Goal: Information Seeking & Learning: Understand process/instructions

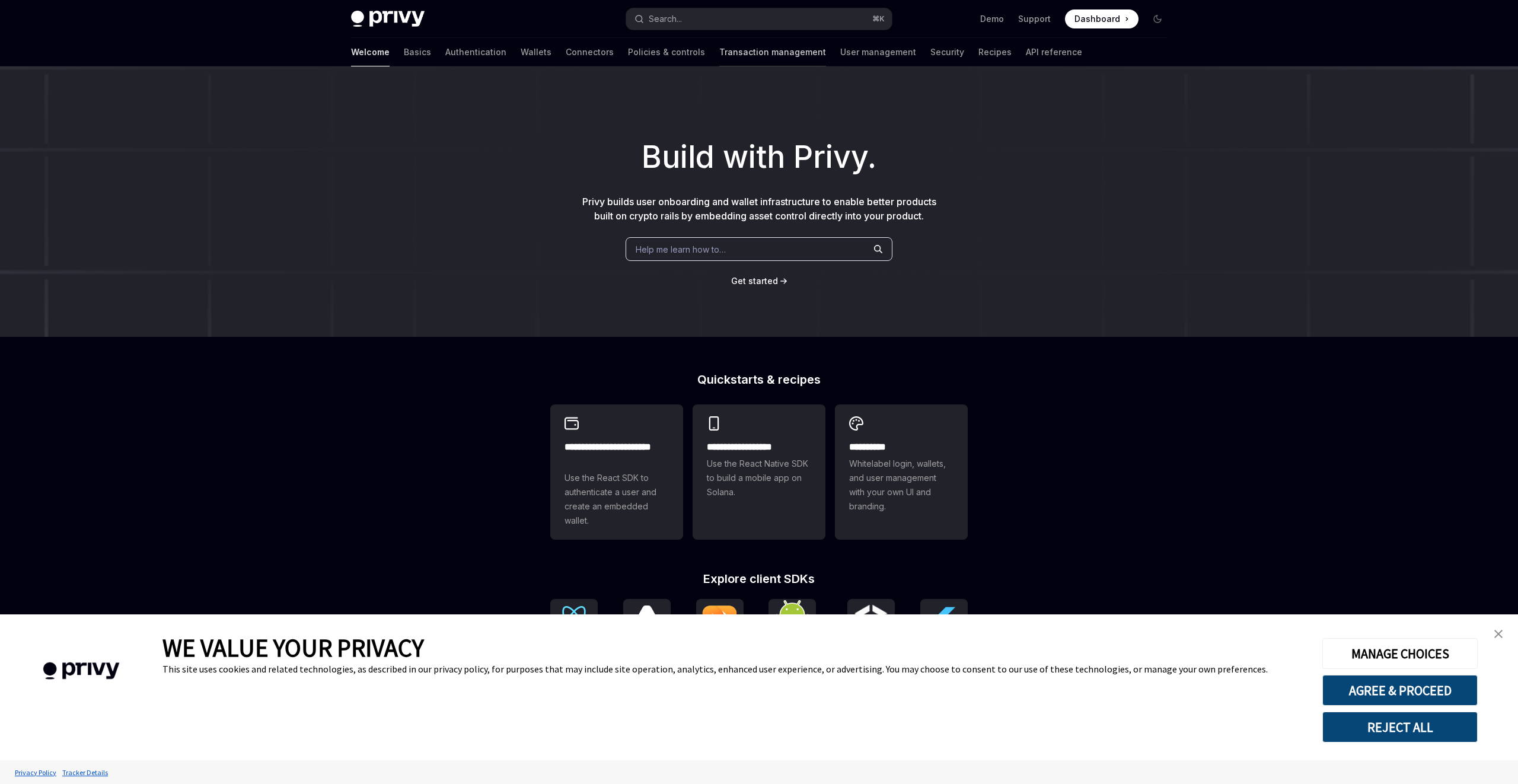
click at [727, 53] on link "Transaction management" at bounding box center [773, 52] width 107 height 28
click at [521, 58] on link "Wallets" at bounding box center [536, 52] width 31 height 28
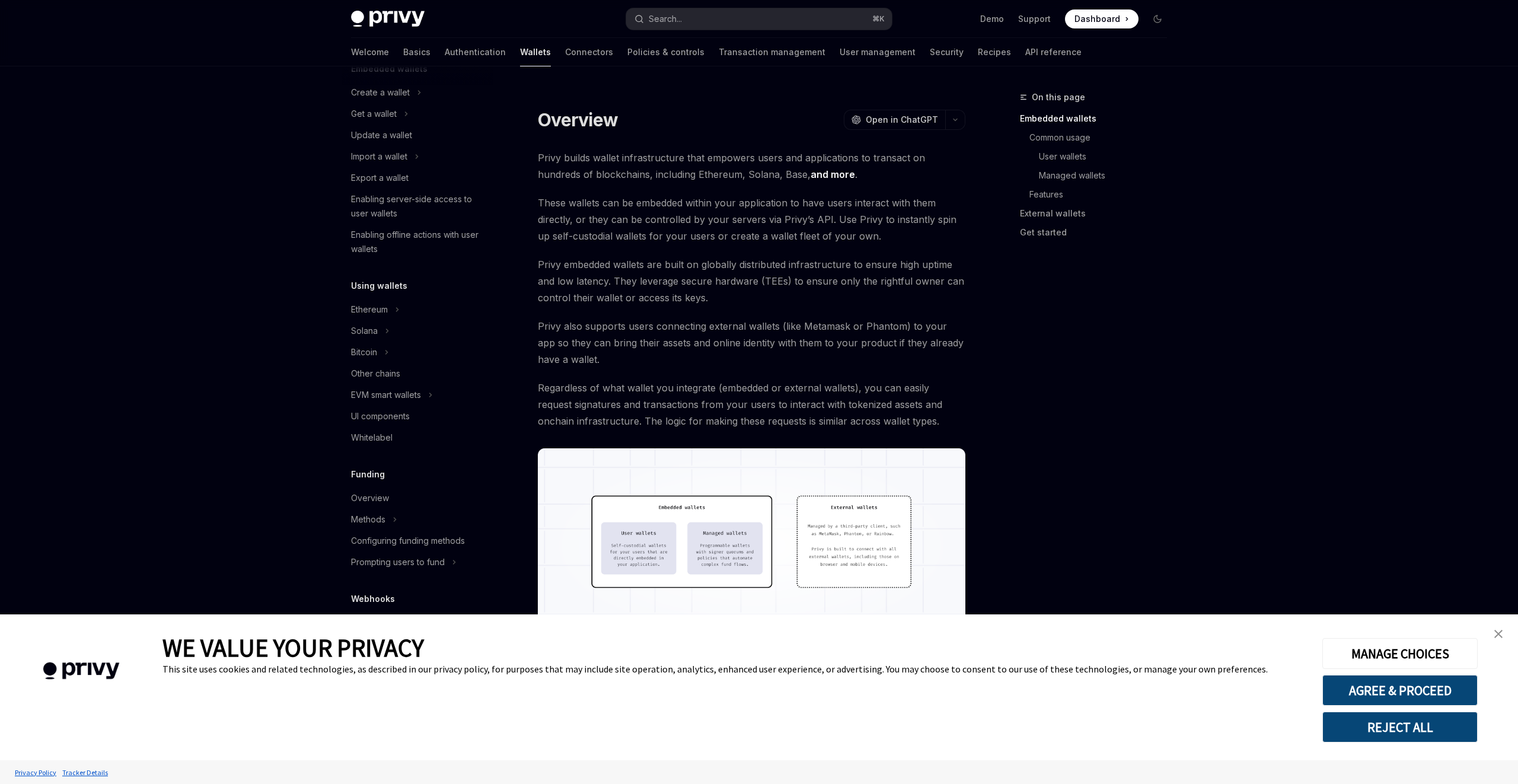
scroll to position [98, 0]
click at [395, 362] on div "Other chains" at bounding box center [375, 367] width 49 height 14
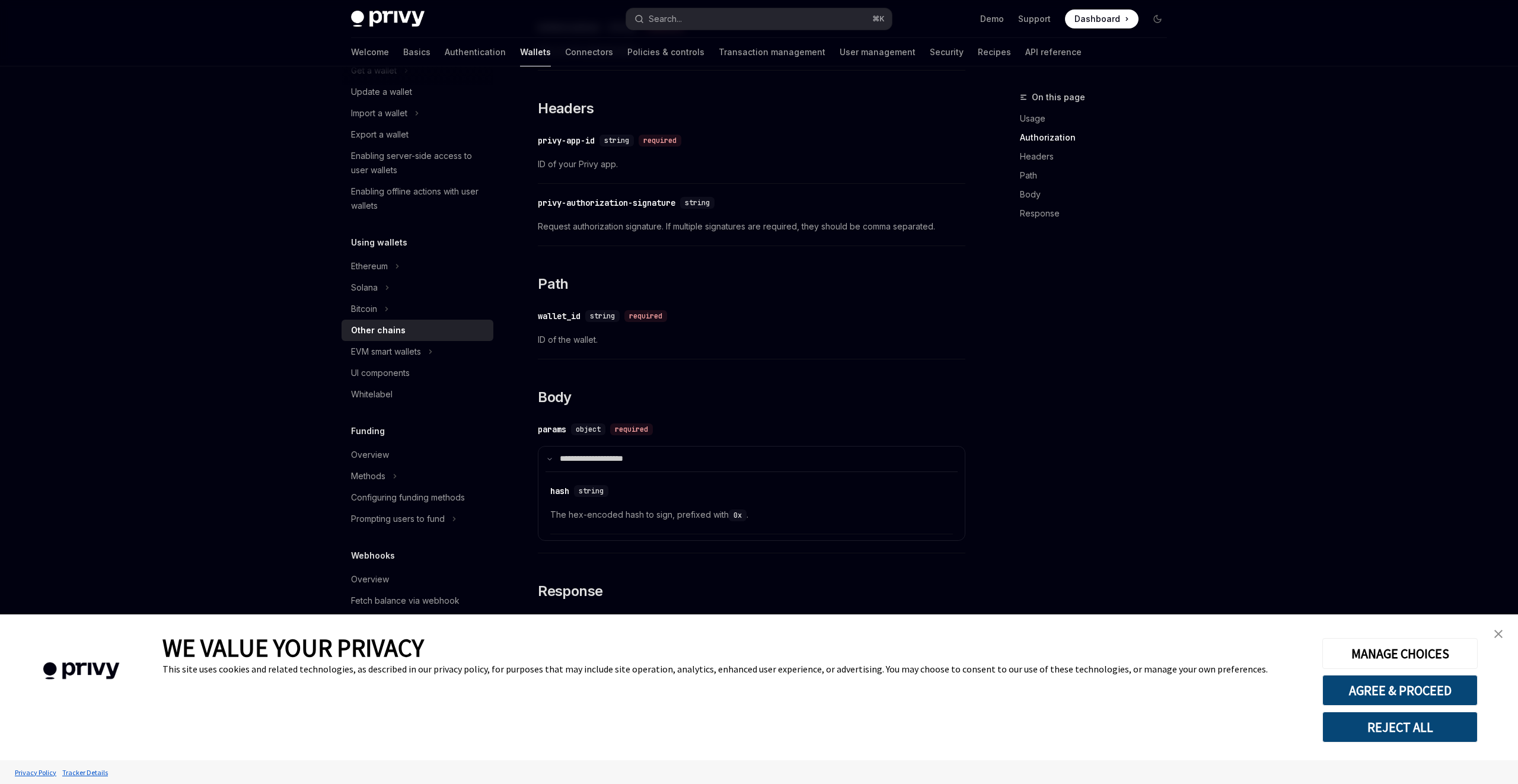
scroll to position [139, 0]
click at [428, 453] on div "Overview" at bounding box center [419, 451] width 135 height 14
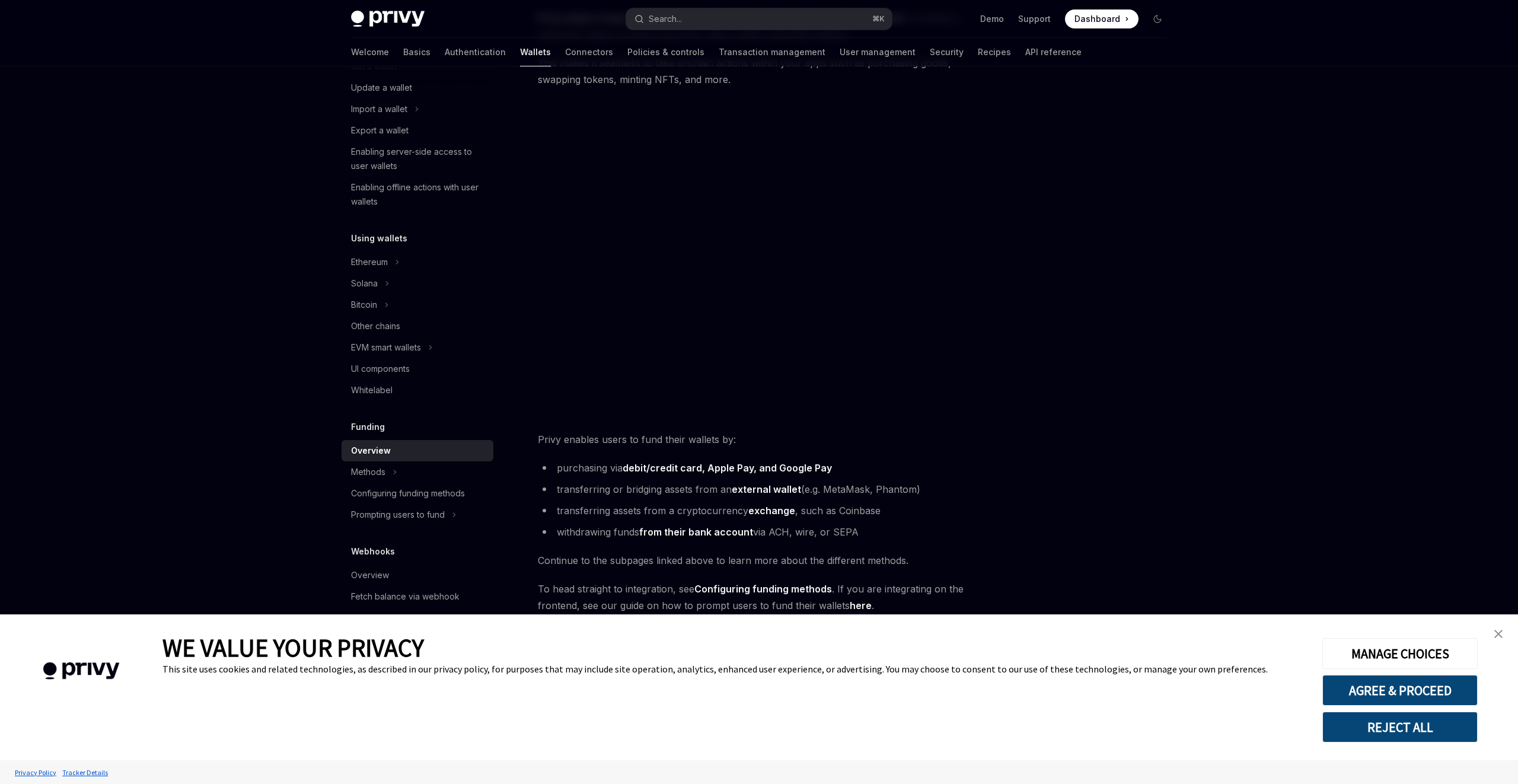
scroll to position [161, 0]
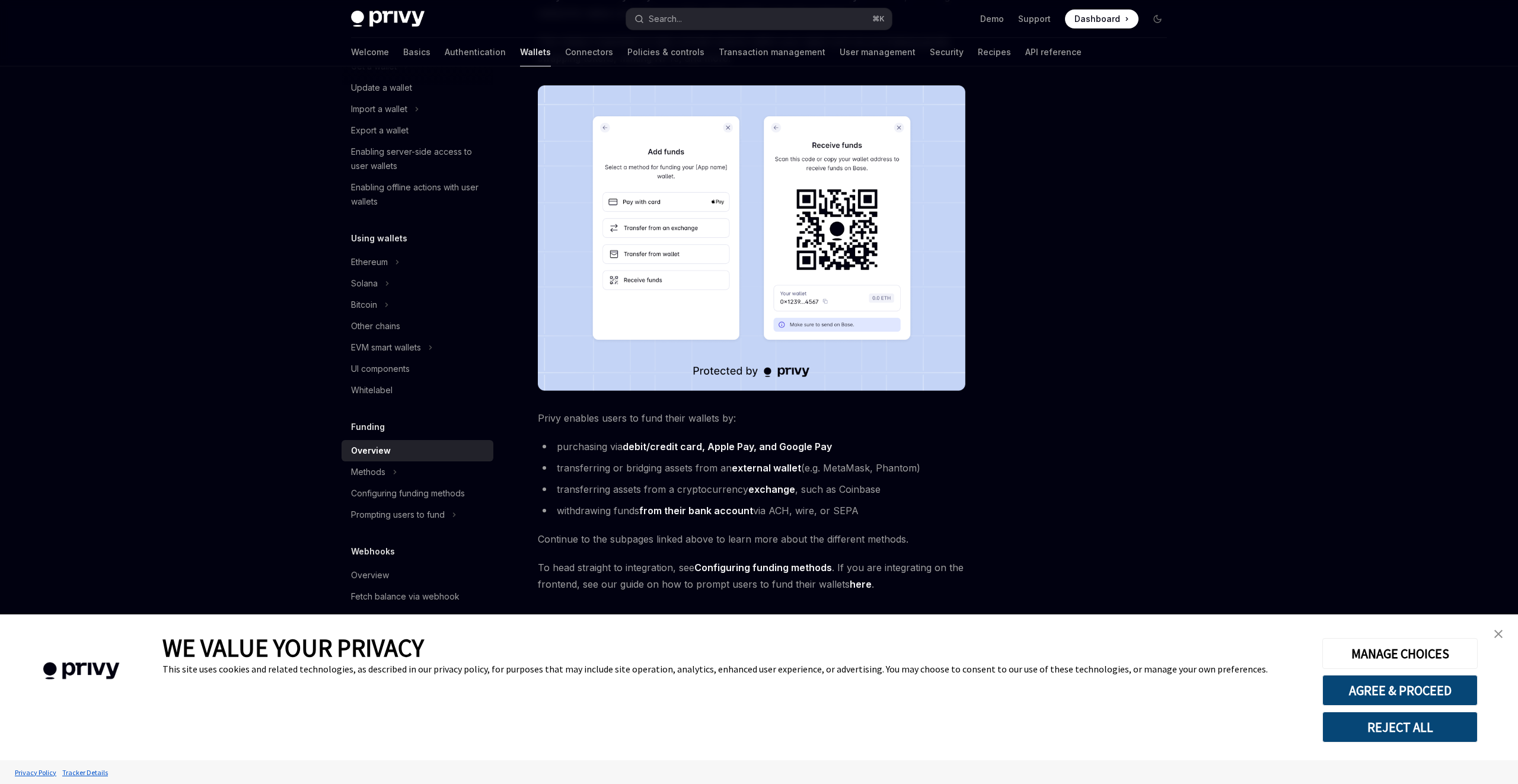
click at [997, 418] on div at bounding box center [1086, 437] width 180 height 694
click at [413, 347] on div "EVM smart wallets" at bounding box center [386, 347] width 70 height 14
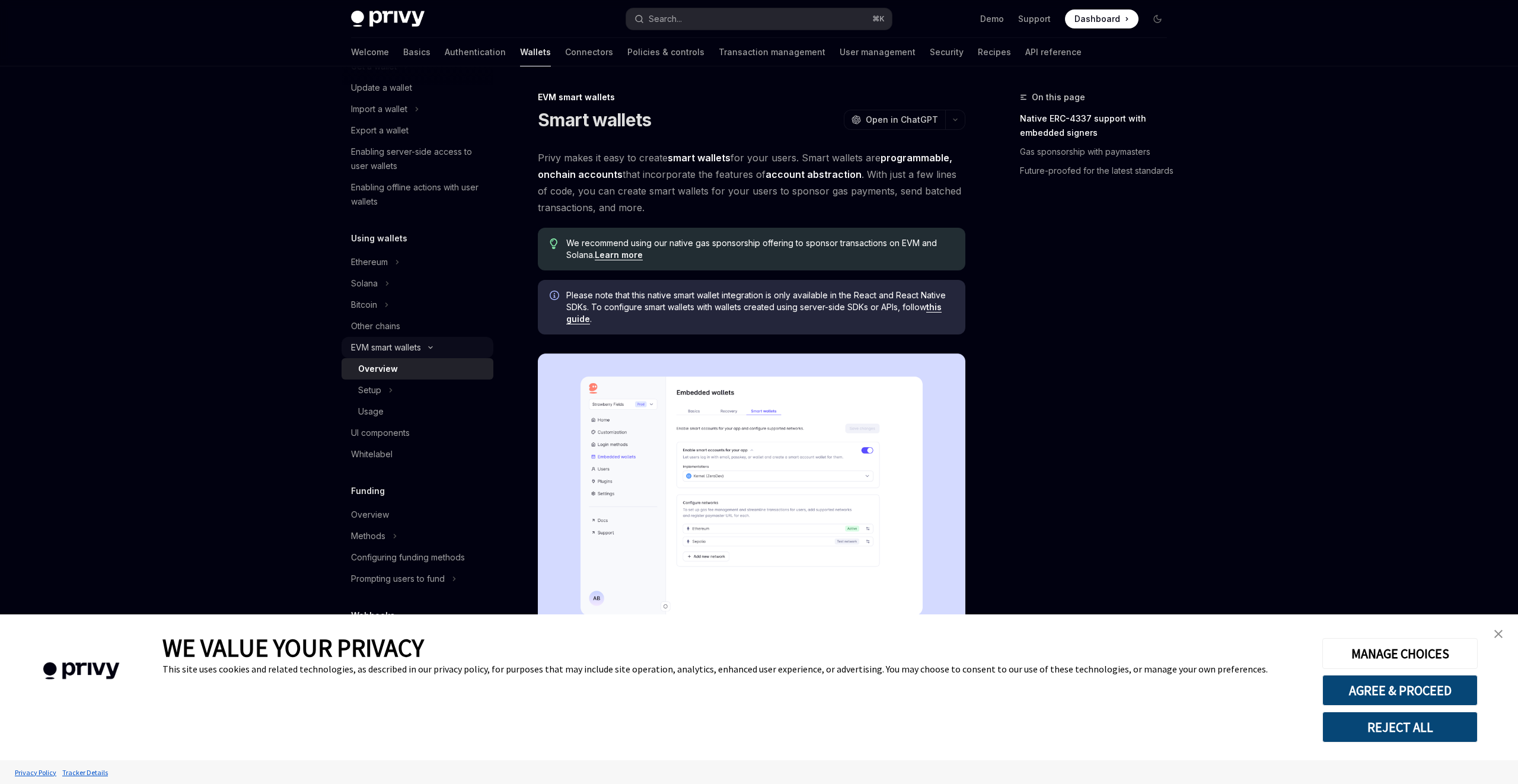
click at [413, 347] on div "EVM smart wallets" at bounding box center [386, 347] width 70 height 14
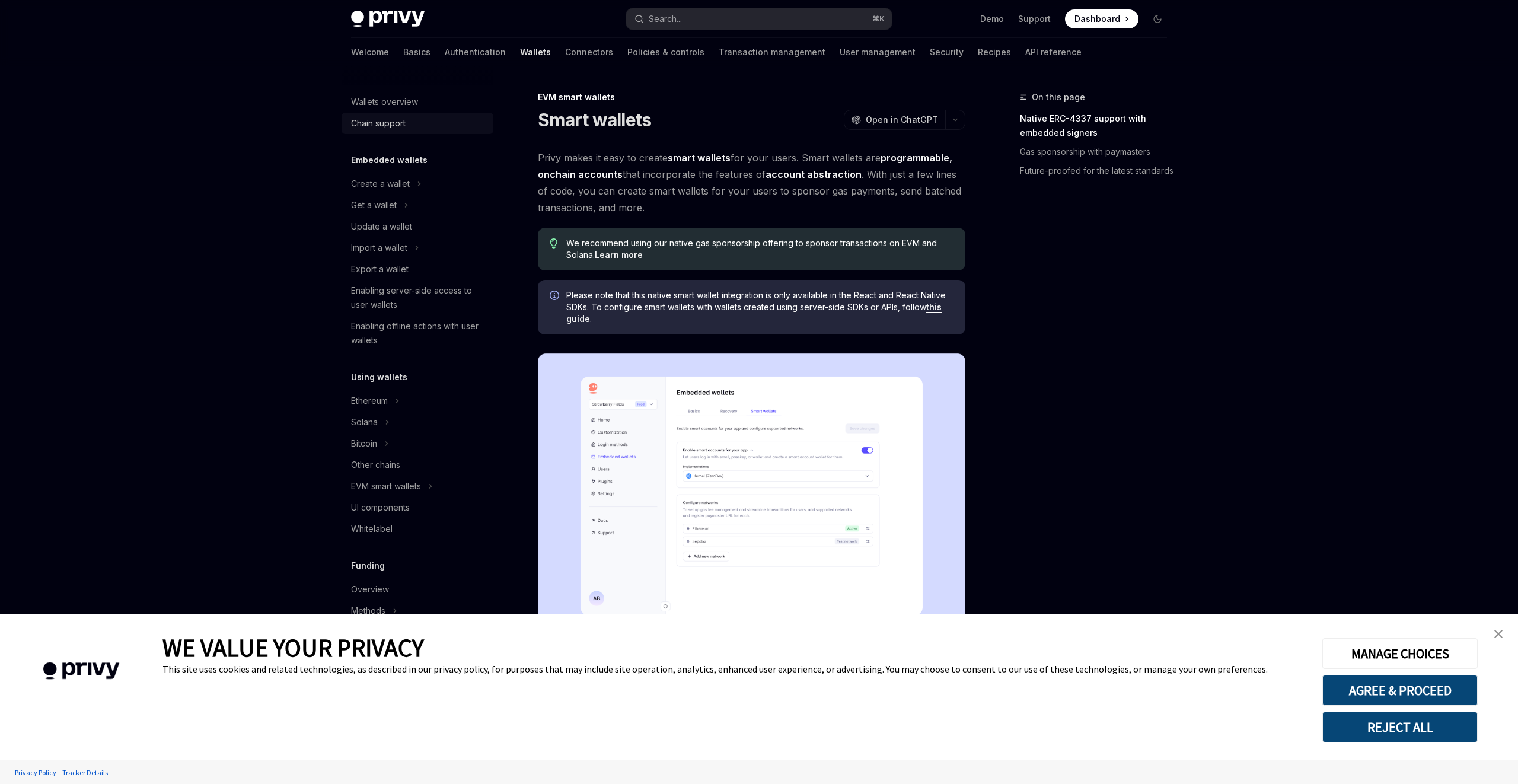
click at [398, 127] on div "Chain support" at bounding box center [378, 123] width 55 height 14
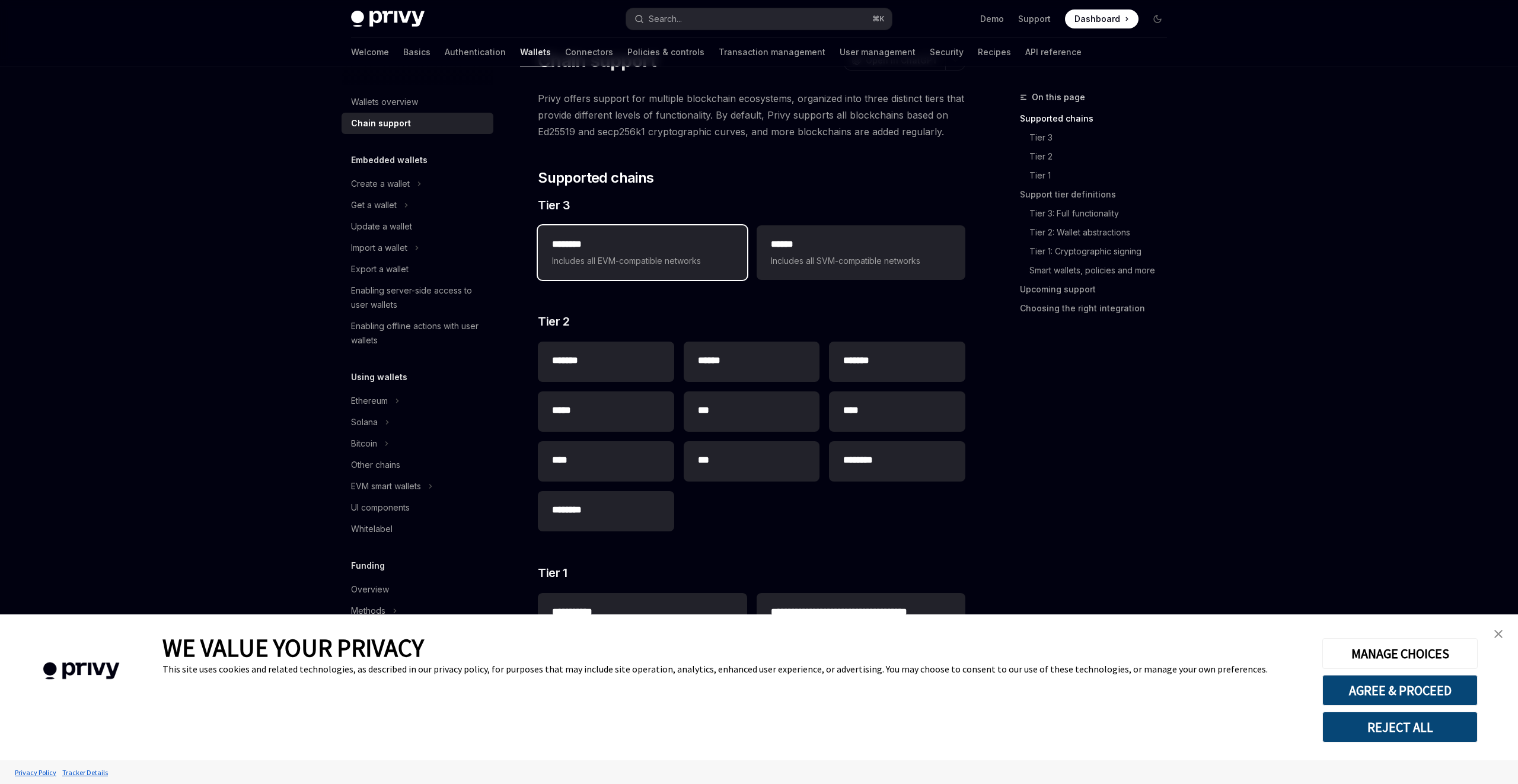
scroll to position [37, 0]
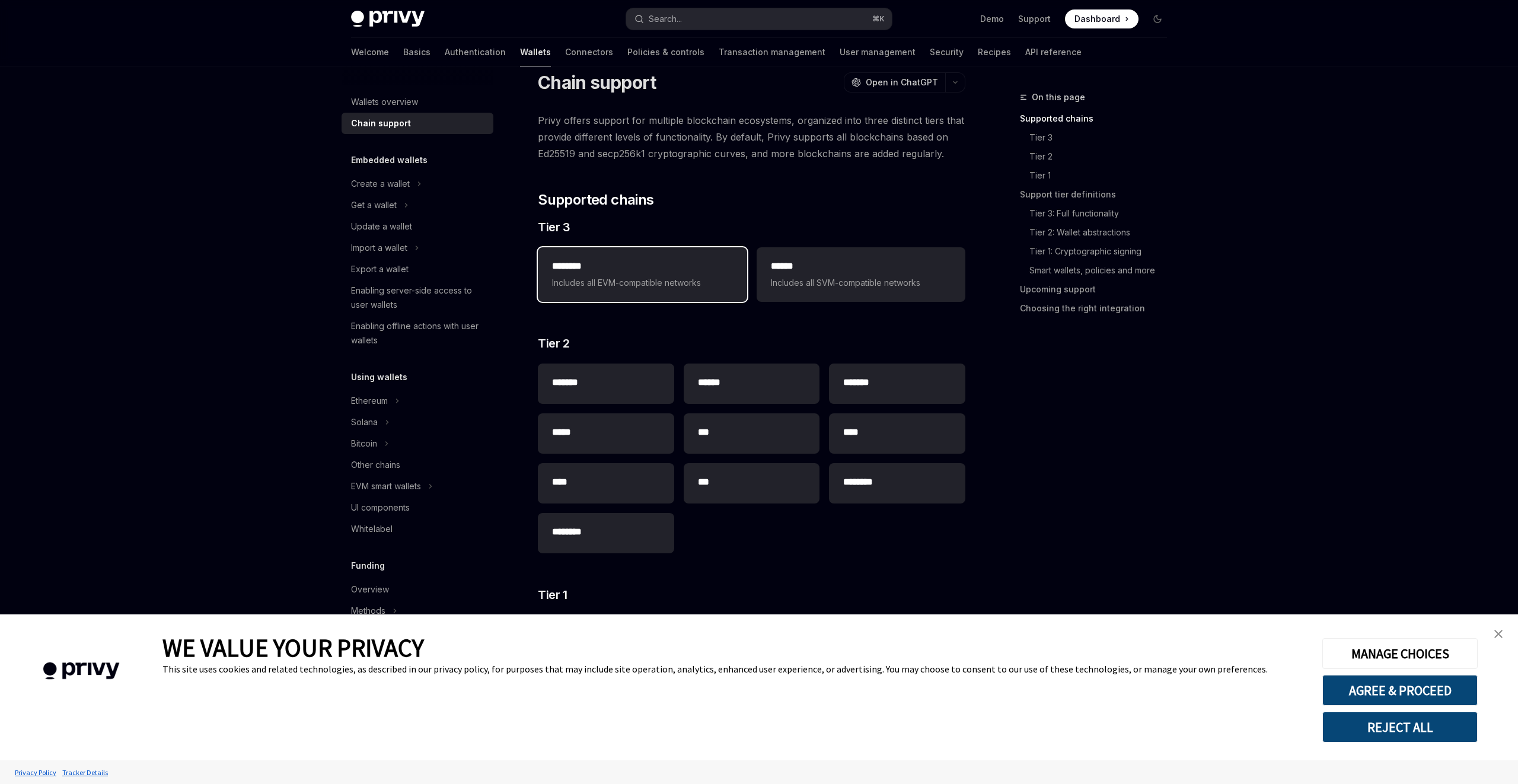
click at [629, 284] on span "Includes all EVM-compatible networks" at bounding box center [642, 283] width 180 height 14
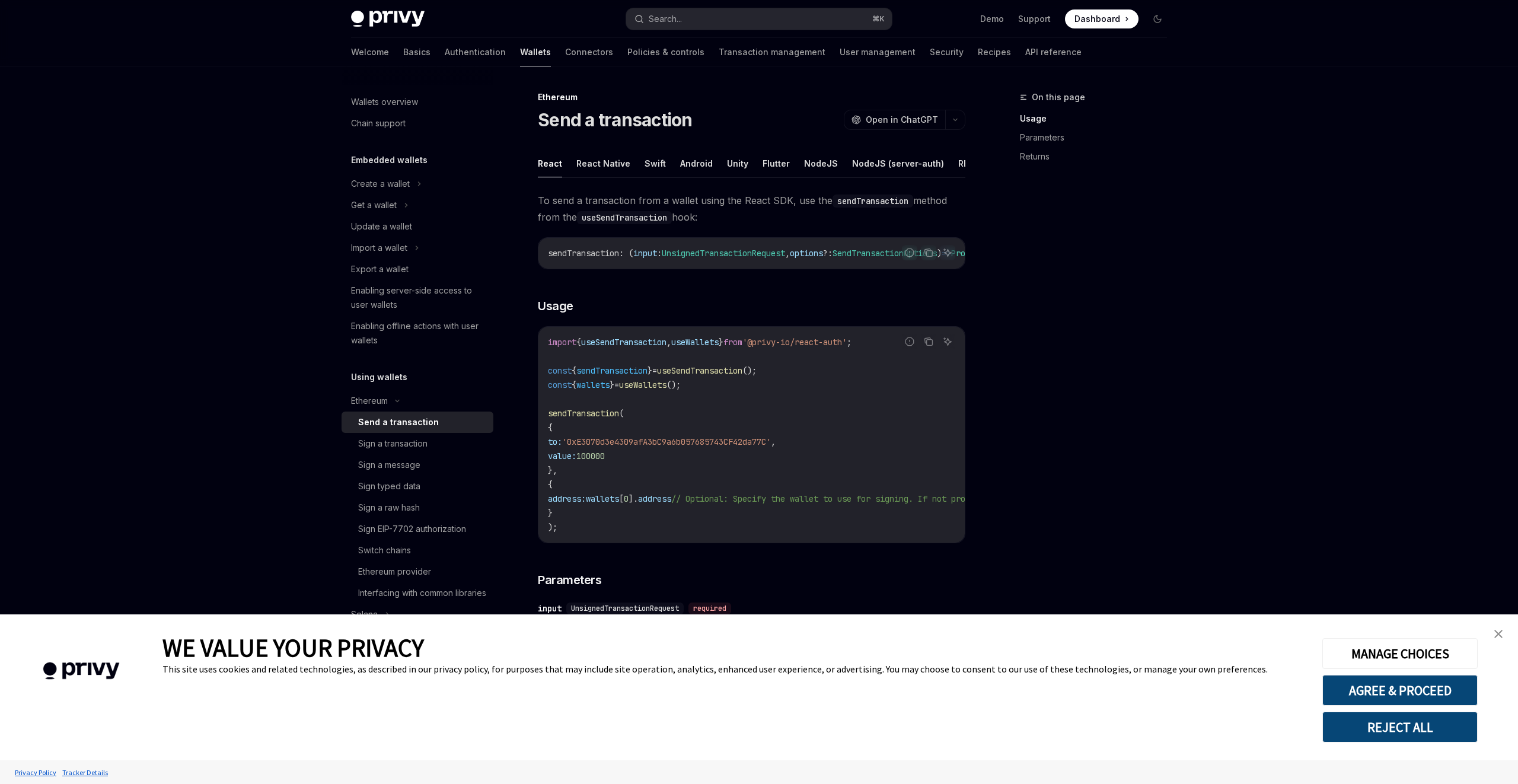
type textarea "*"
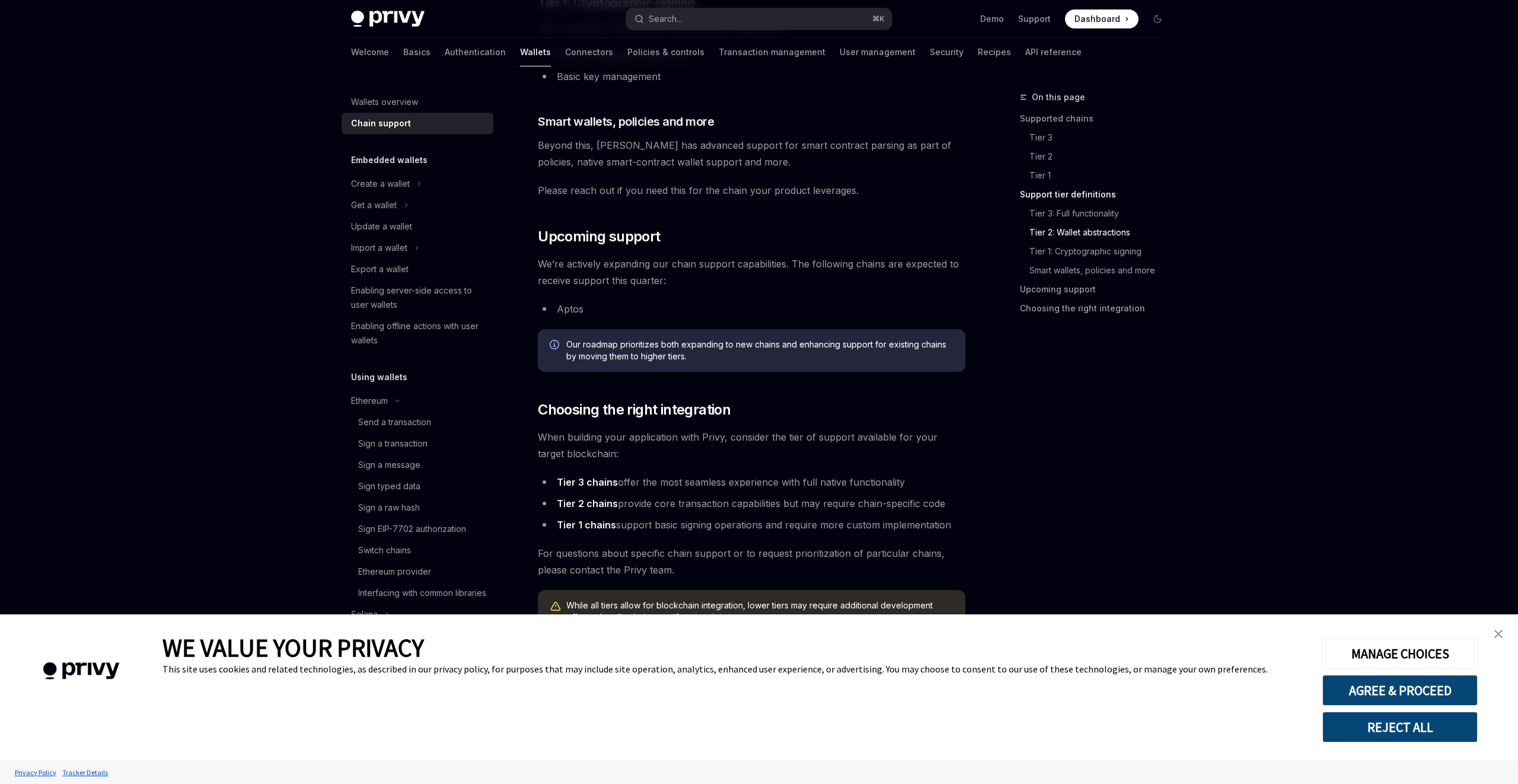
scroll to position [1240, 0]
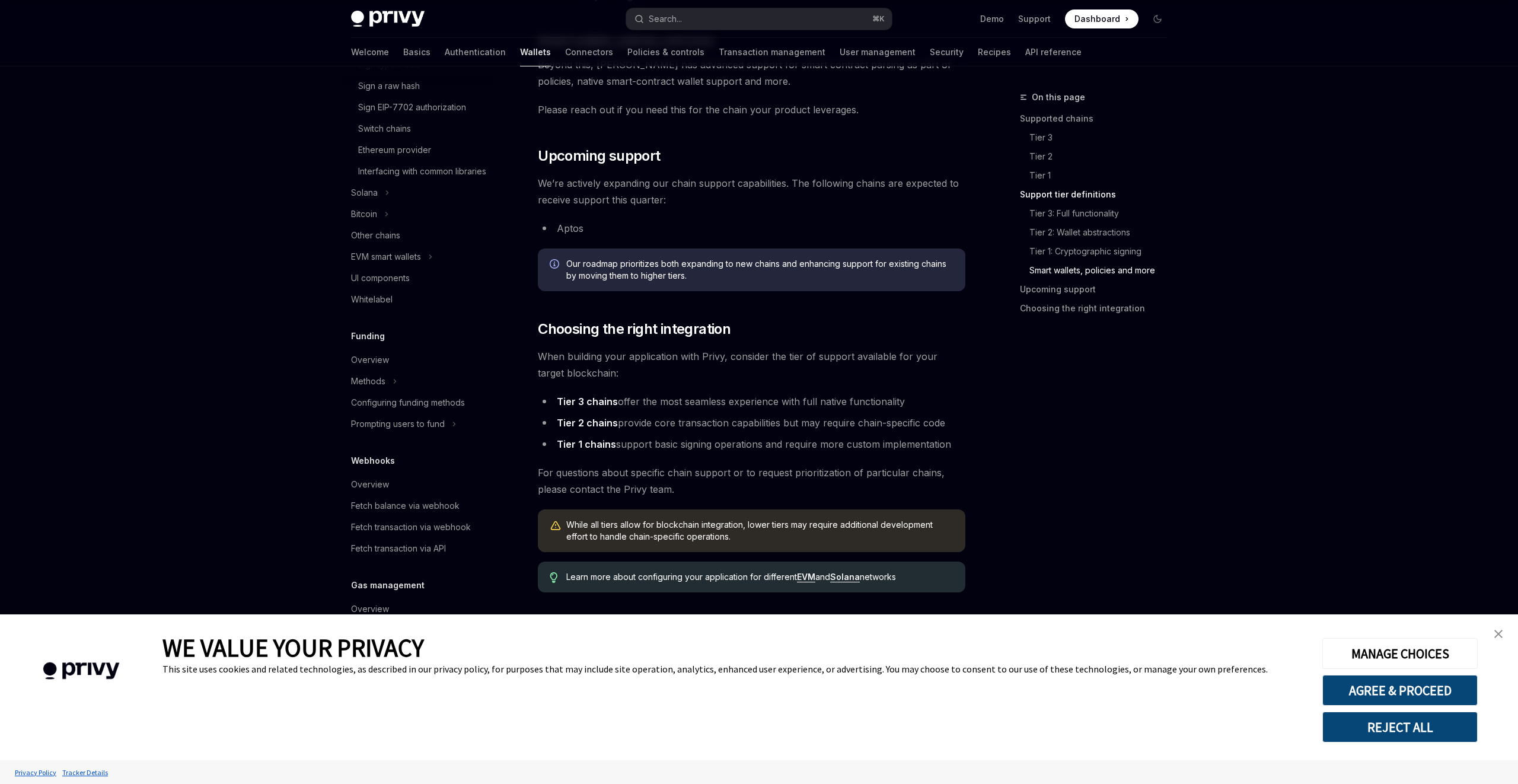
scroll to position [441, 0]
click at [1350, 693] on button "AGREE & PROCEED" at bounding box center [1400, 689] width 155 height 31
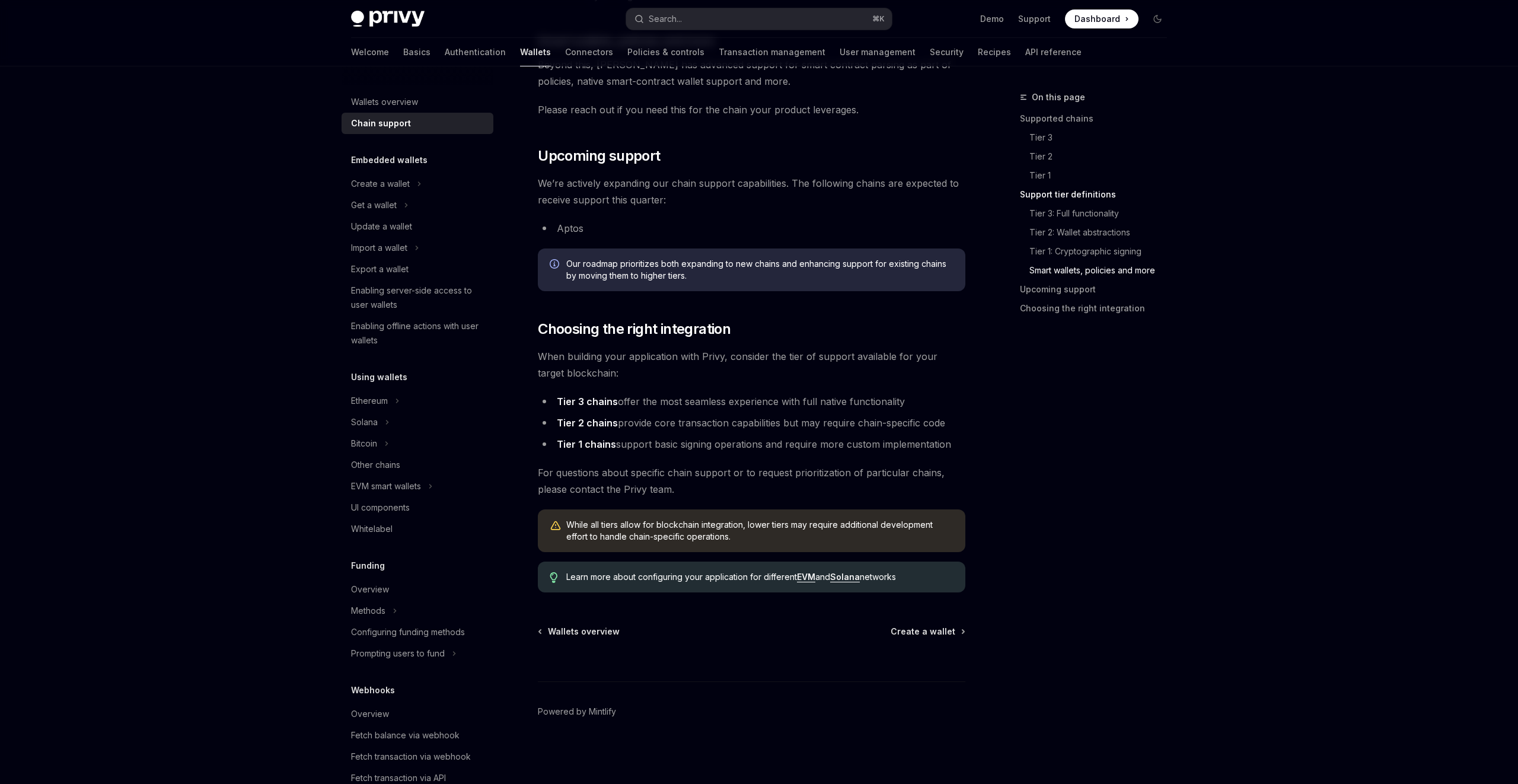
scroll to position [235, 0]
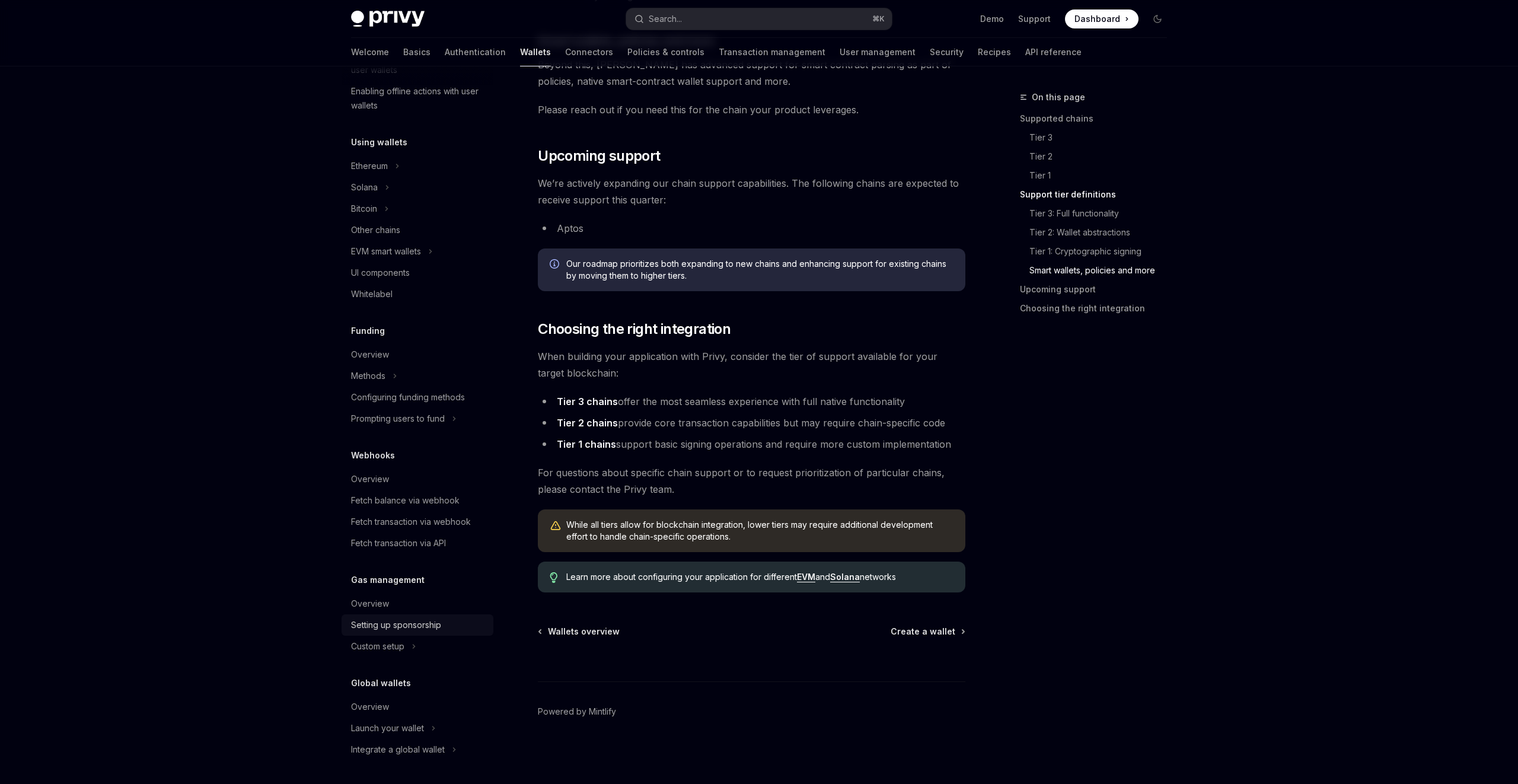
click at [434, 625] on div "Setting up sponsorship" at bounding box center [396, 624] width 90 height 14
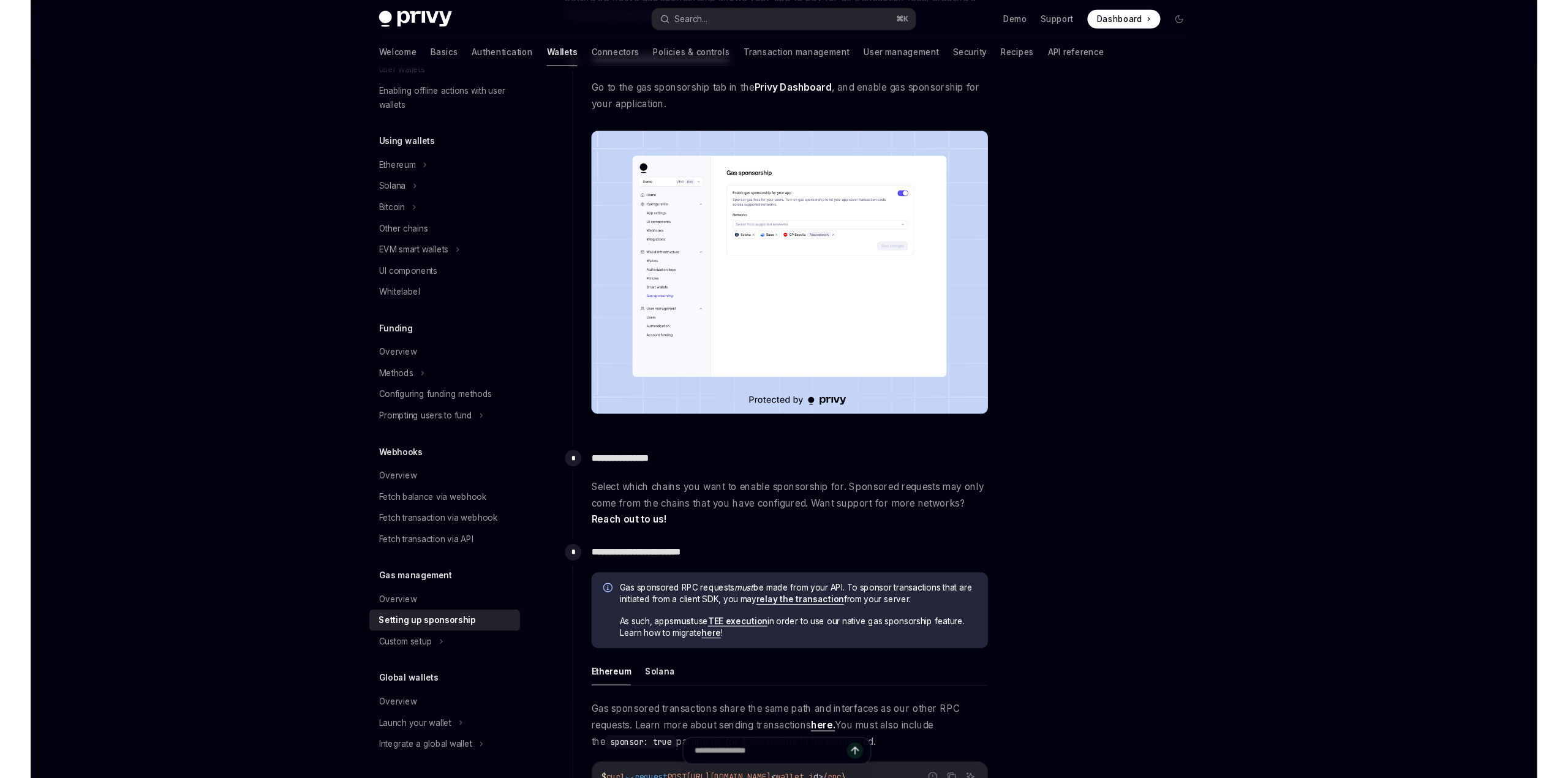
scroll to position [170, 0]
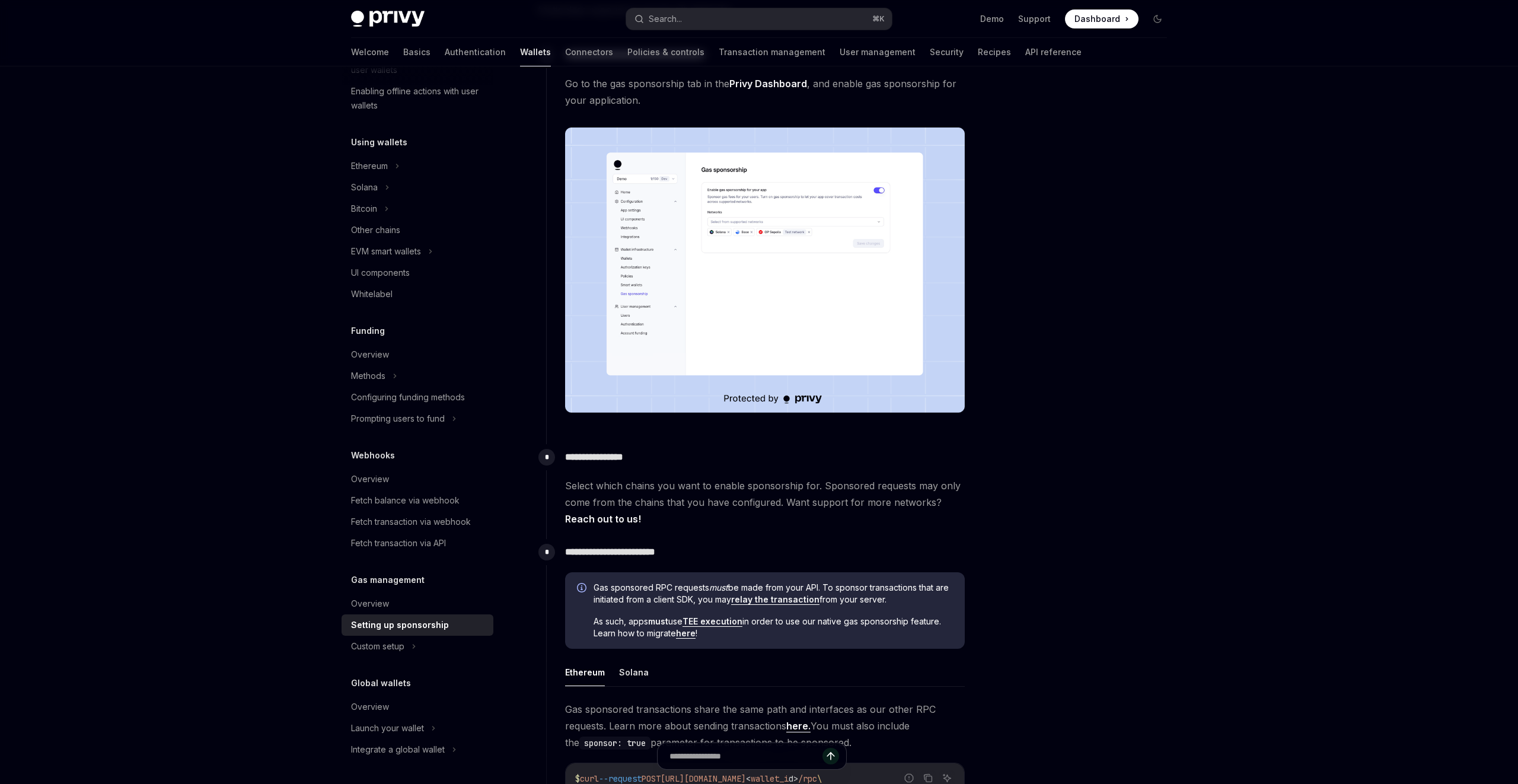
click at [1093, 20] on span "Dashboard" at bounding box center [1098, 19] width 46 height 12
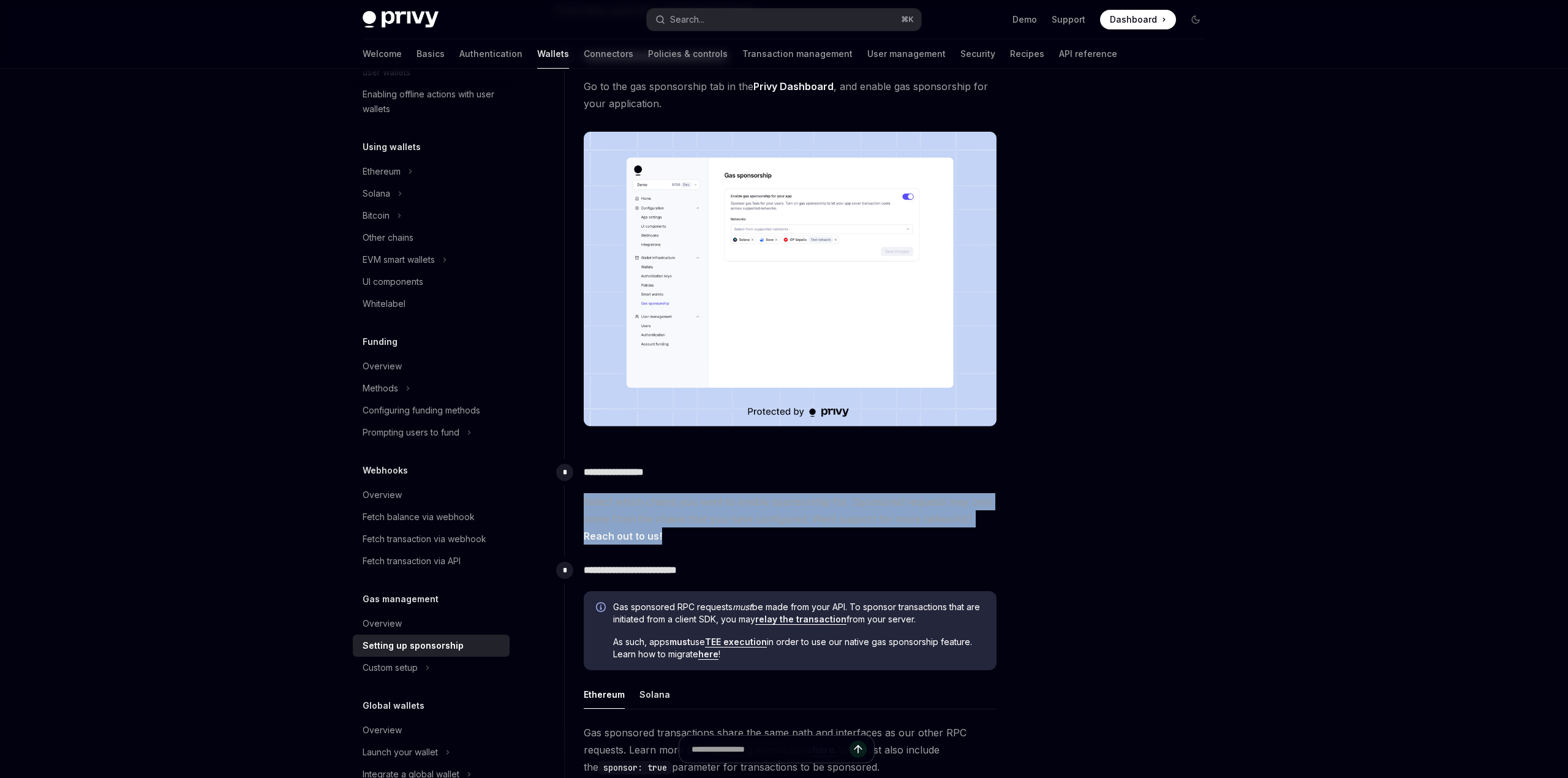
drag, startPoint x: 580, startPoint y: 508, endPoint x: 905, endPoint y: 538, distance: 326.4
click at [899, 537] on div "**********" at bounding box center [781, 502] width 433 height 86
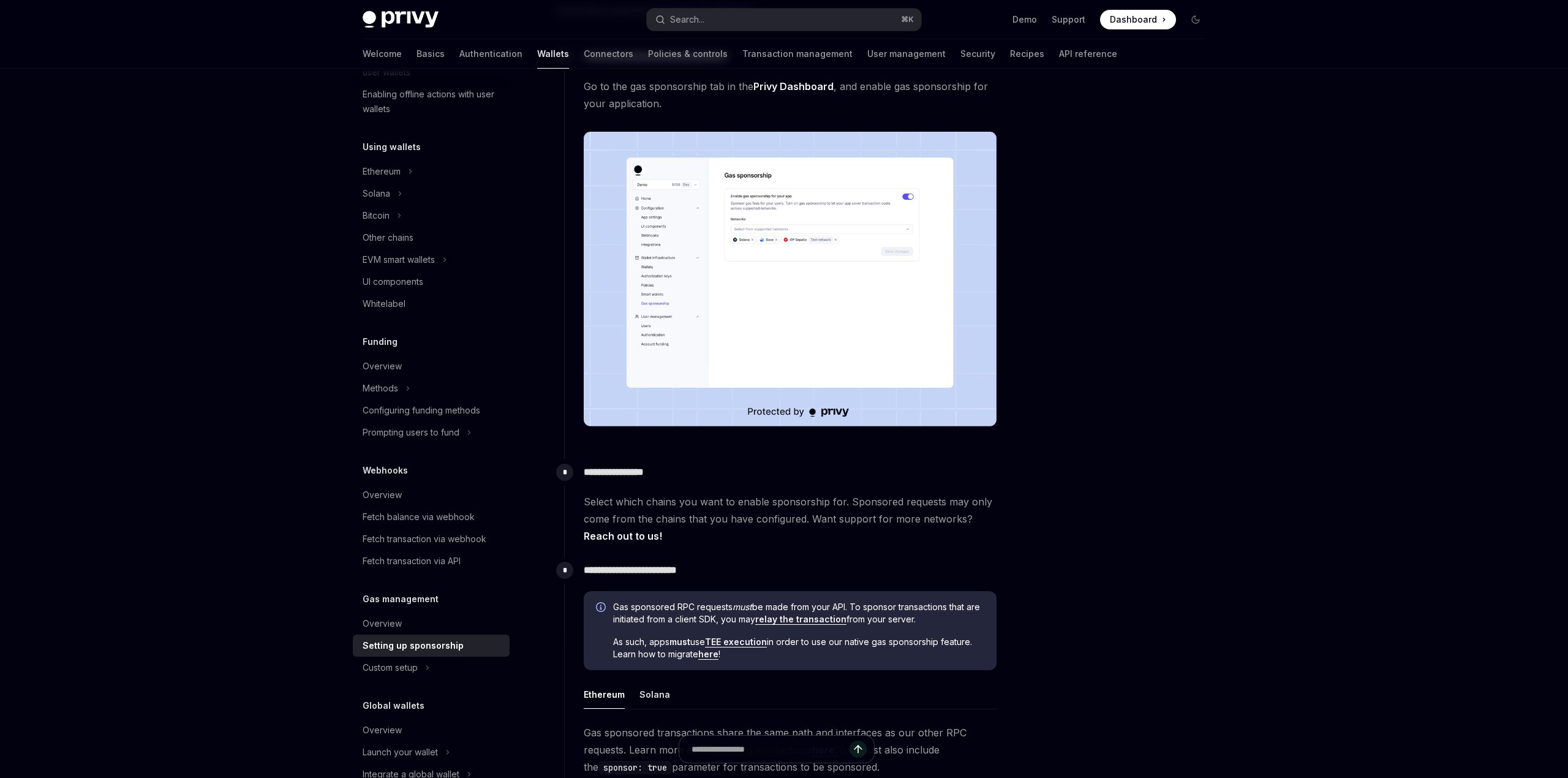
click at [846, 512] on span "Select which chains you want to enable sponsorship for. Sponsored requests may …" at bounding box center [790, 519] width 413 height 52
drag, startPoint x: 809, startPoint y: 516, endPoint x: 973, endPoint y: 536, distance: 165.2
click at [973, 536] on span "Select which chains you want to enable sponsorship for. Sponsored requests may …" at bounding box center [790, 519] width 413 height 52
click at [973, 536] on span "Select which chains you want to enable sponsorship for. Sponsored requests may …" at bounding box center [790, 519] width 413 height 52
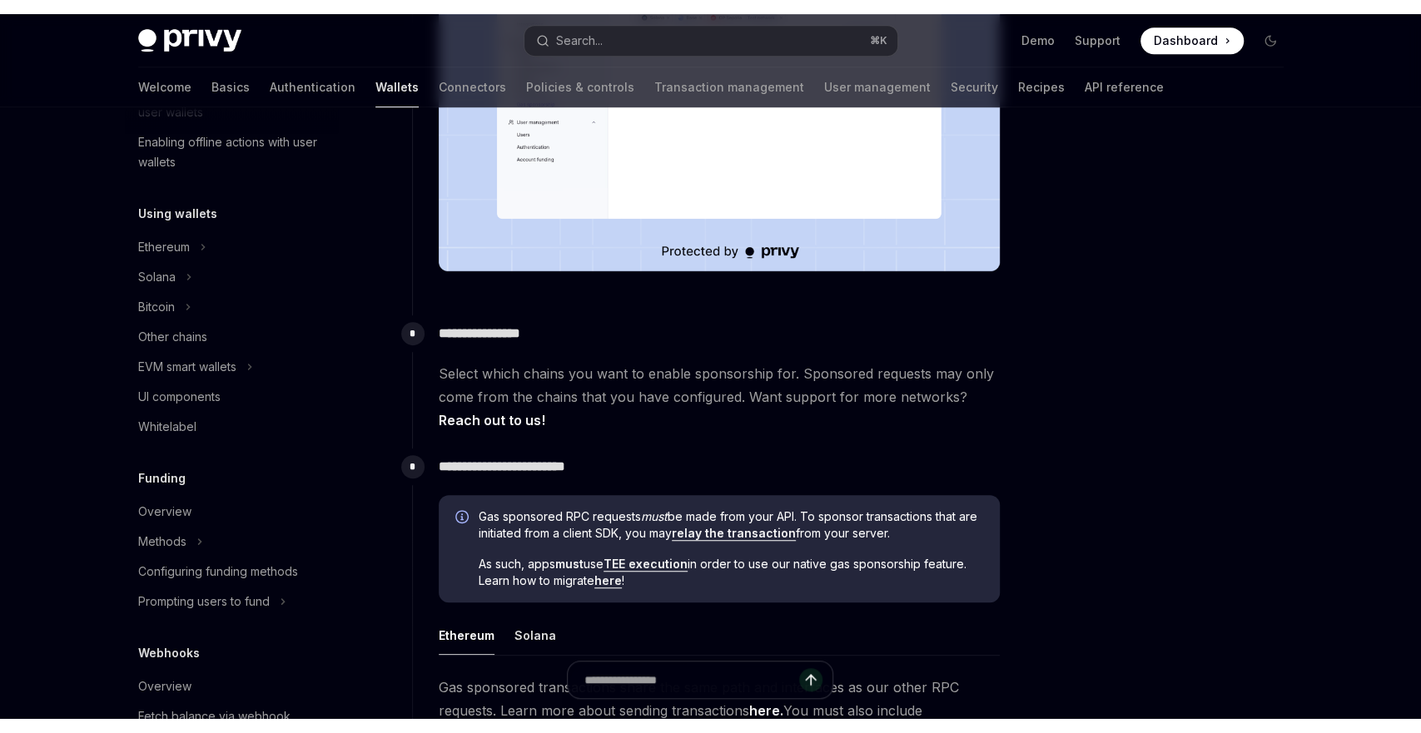
scroll to position [561, 0]
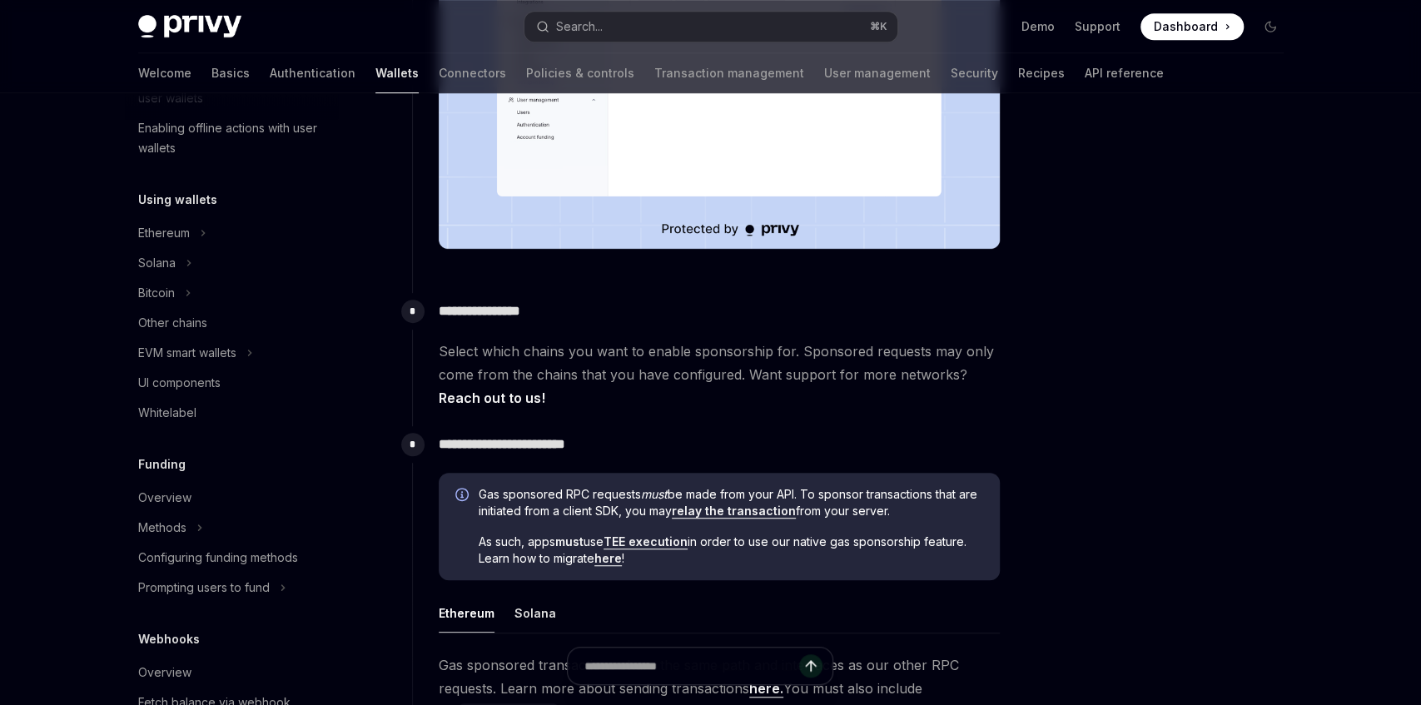
click at [907, 401] on span "Select which chains you want to enable sponsorship for. Sponsored requests may …" at bounding box center [719, 375] width 561 height 70
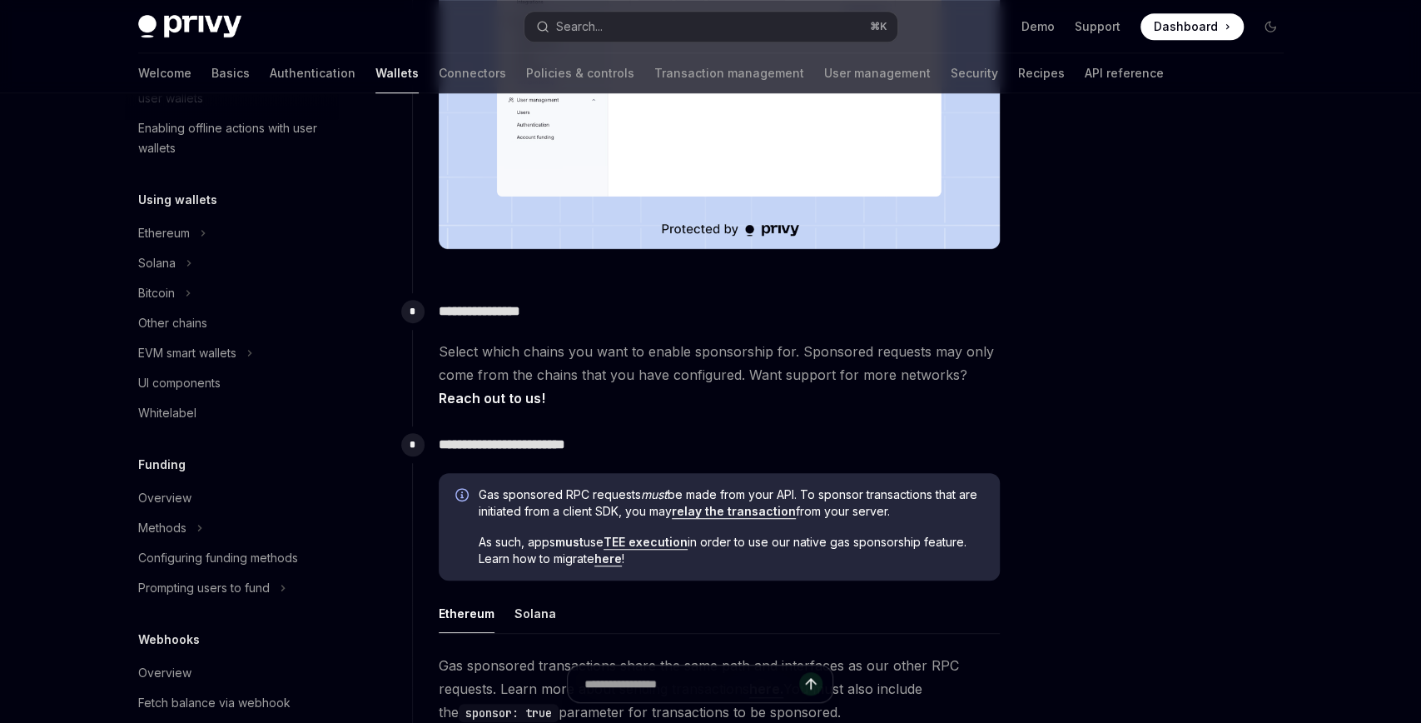
type textarea "*"
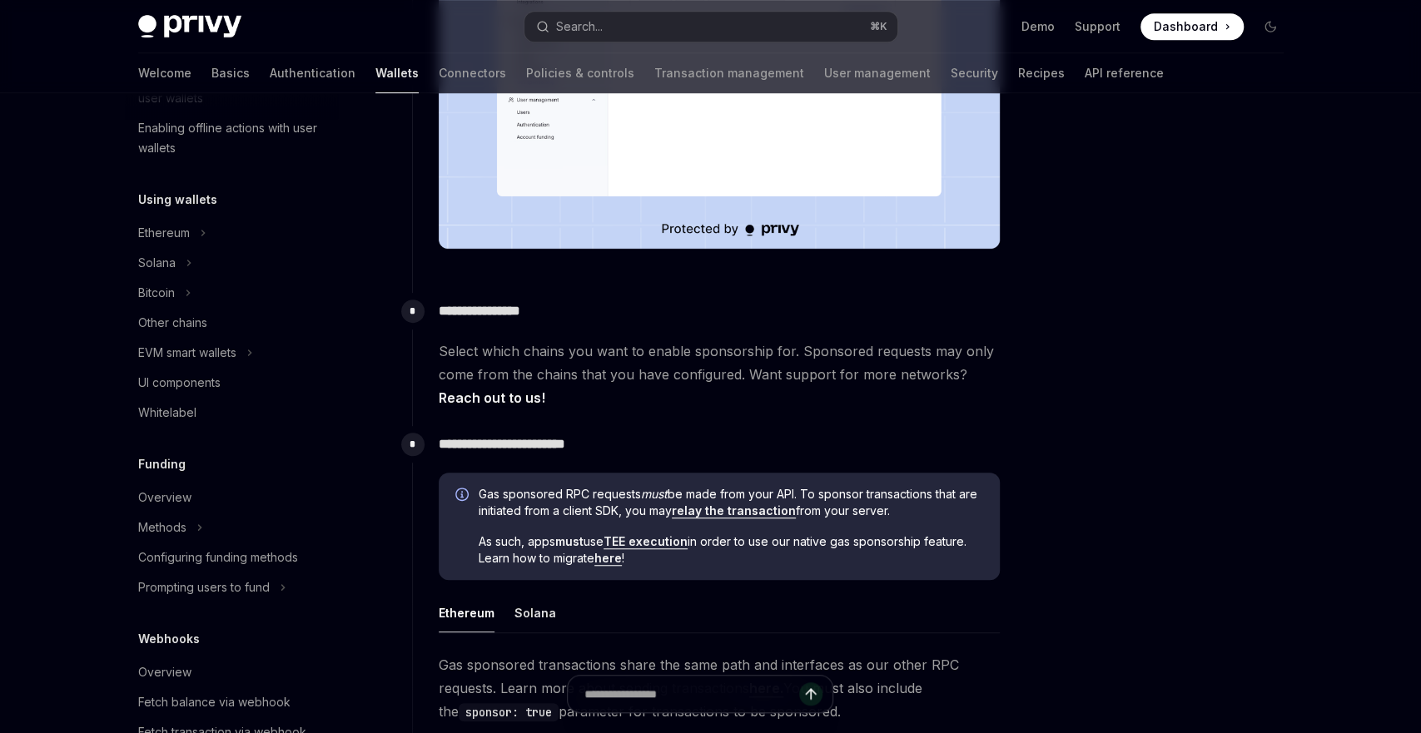
click at [1068, 386] on div at bounding box center [1170, 430] width 253 height 607
